Goal: Browse casually

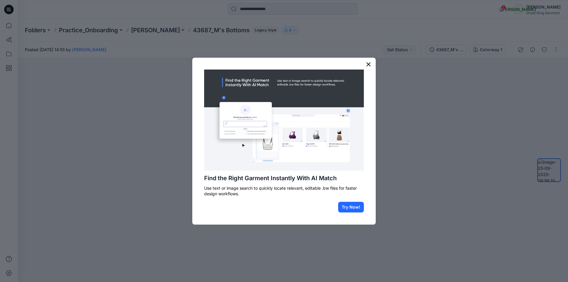
click at [370, 66] on button "×" at bounding box center [368, 63] width 6 height 9
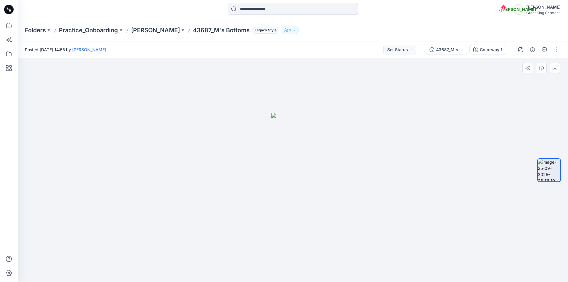
click at [520, 174] on div at bounding box center [293, 170] width 550 height 224
click at [268, 159] on div at bounding box center [293, 170] width 550 height 224
click at [502, 7] on span "2" at bounding box center [503, 7] width 5 height 5
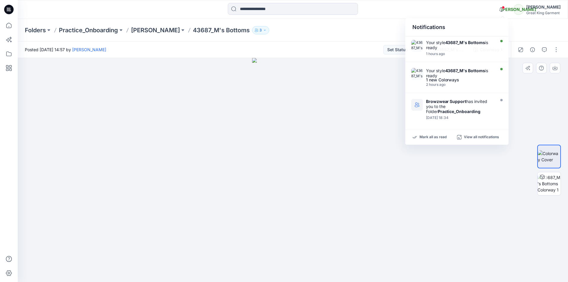
click at [541, 120] on div at bounding box center [549, 170] width 24 height 148
